Goal: Task Accomplishment & Management: Manage account settings

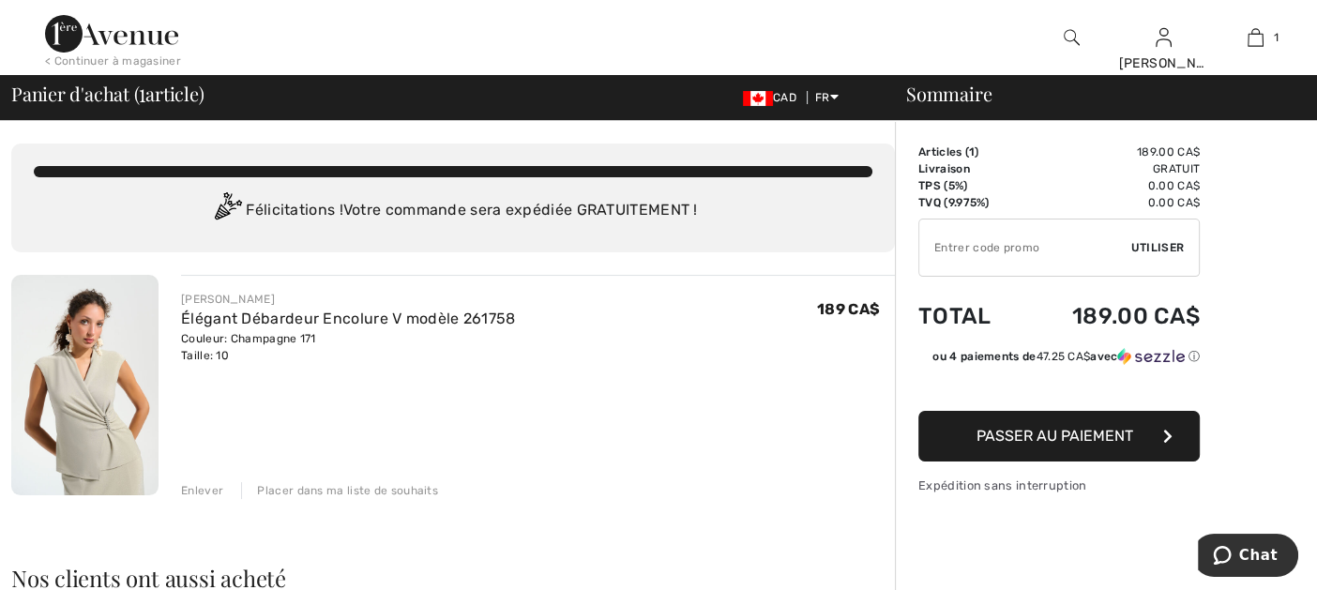
click at [313, 485] on div "Placer dans ma liste de souhaits" at bounding box center [339, 490] width 197 height 17
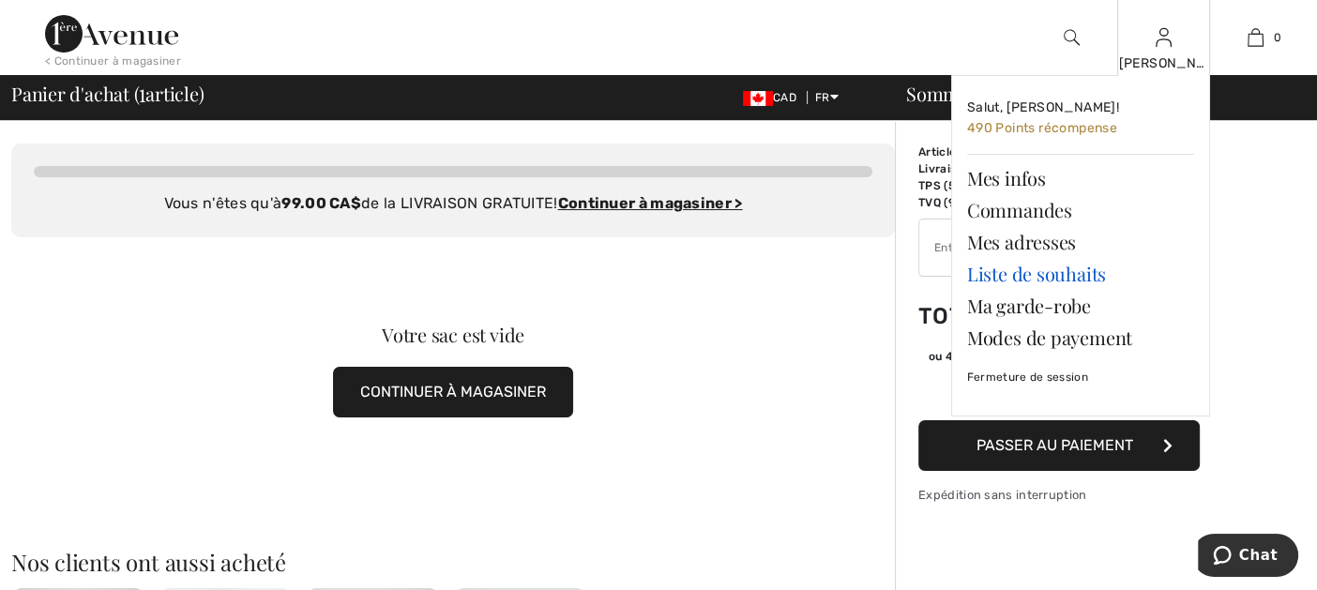
click at [1016, 271] on link "Liste de souhaits" at bounding box center [1080, 274] width 227 height 32
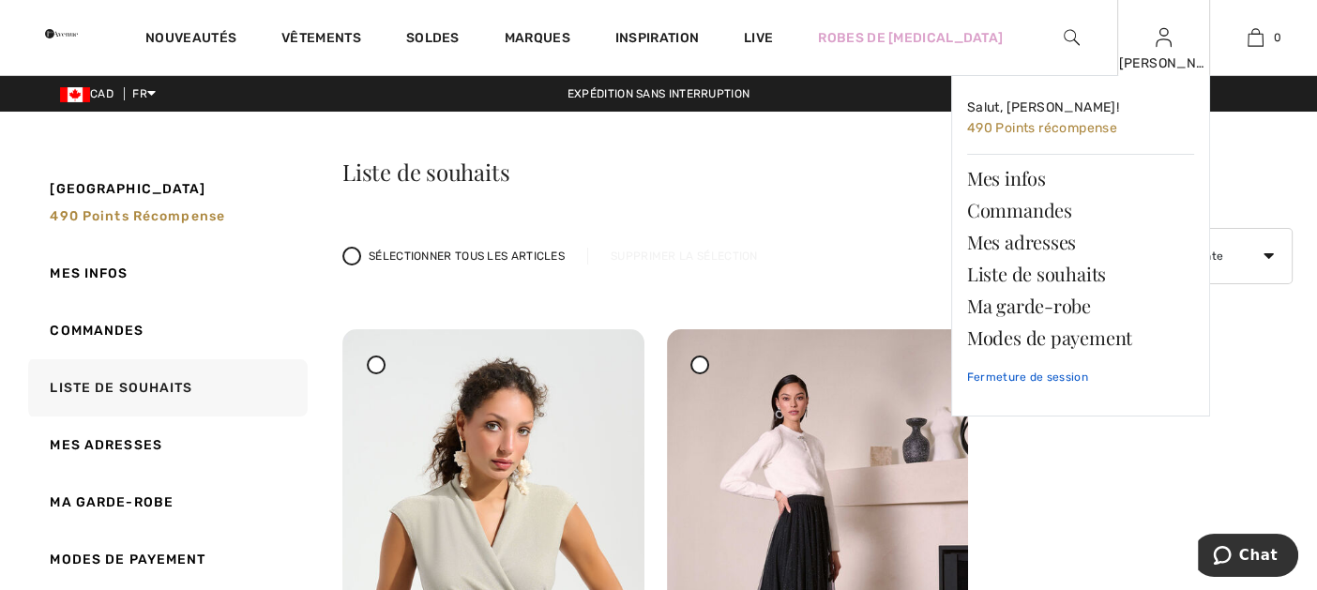
click at [1020, 371] on link "Fermeture de session" at bounding box center [1080, 377] width 227 height 47
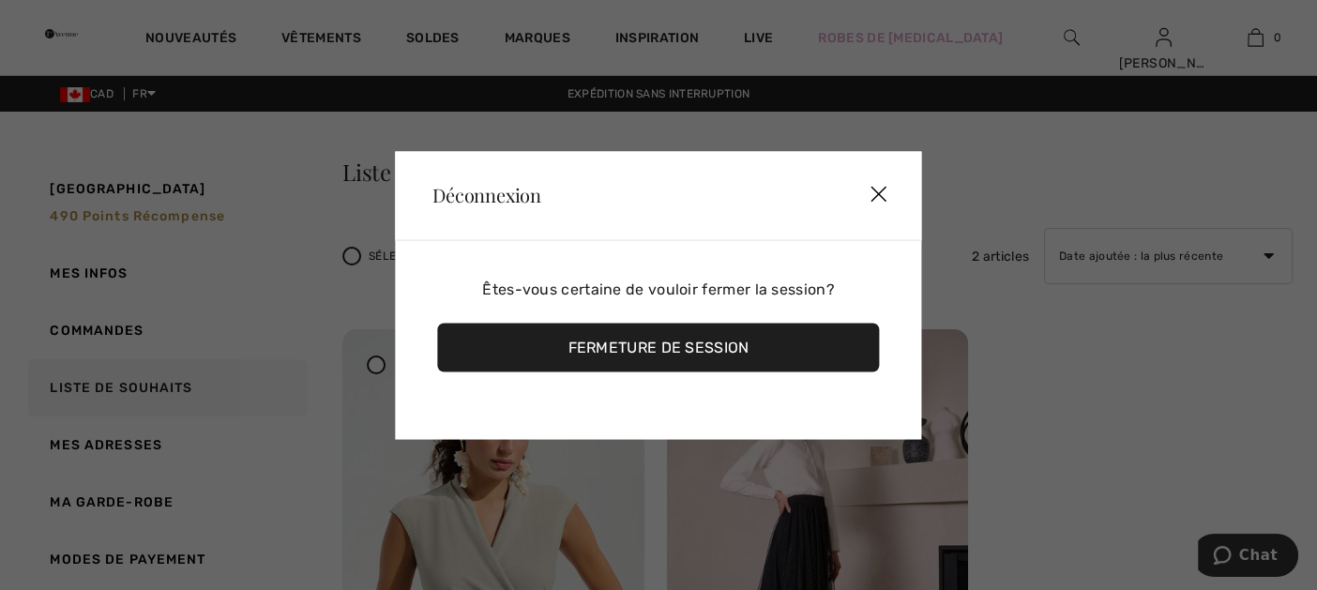
click at [742, 334] on div "Fermeture de session" at bounding box center [658, 347] width 442 height 49
